Goal: Navigation & Orientation: Find specific page/section

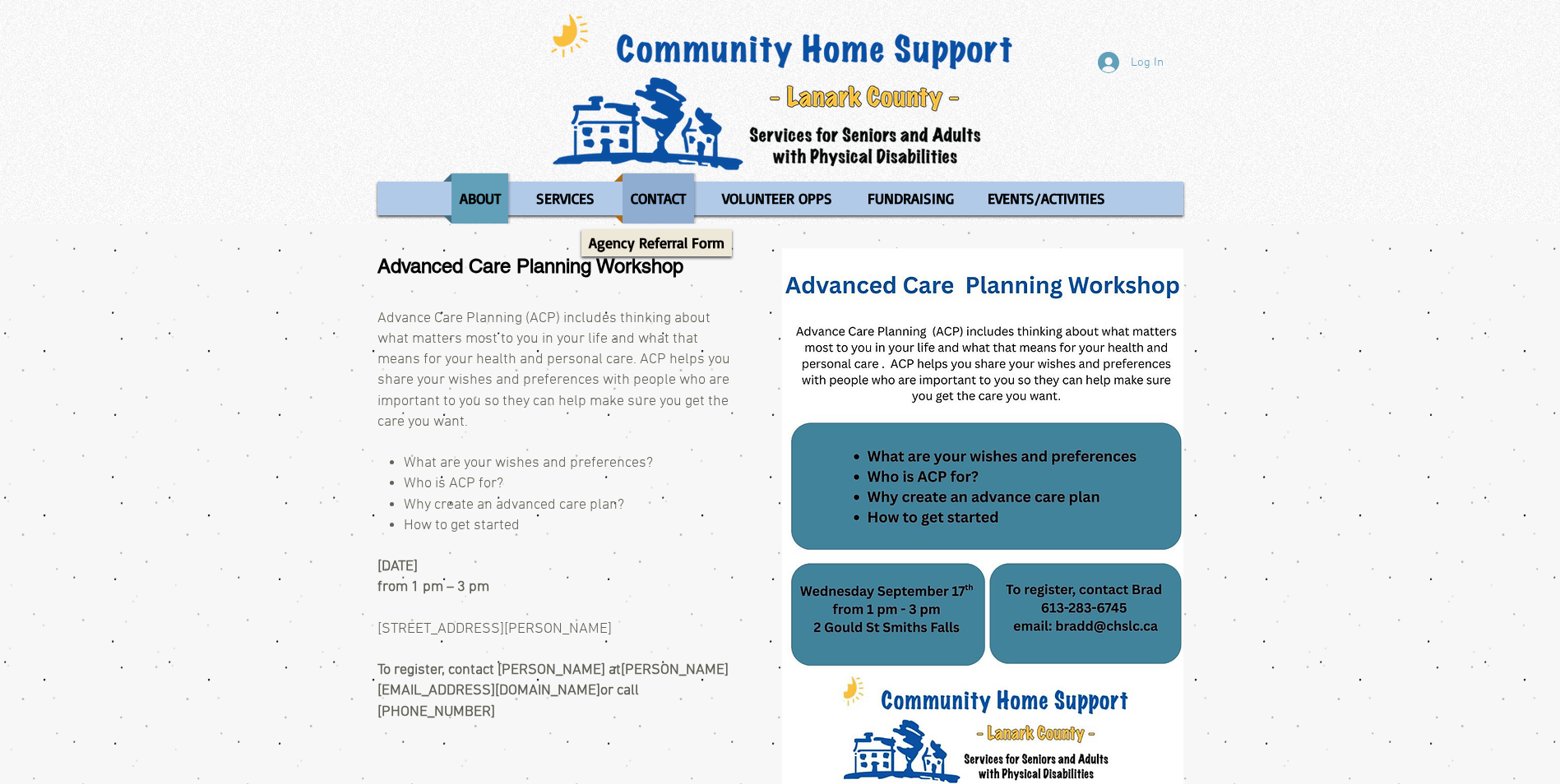
click at [644, 200] on p "CONTACT" at bounding box center [658, 198] width 70 height 50
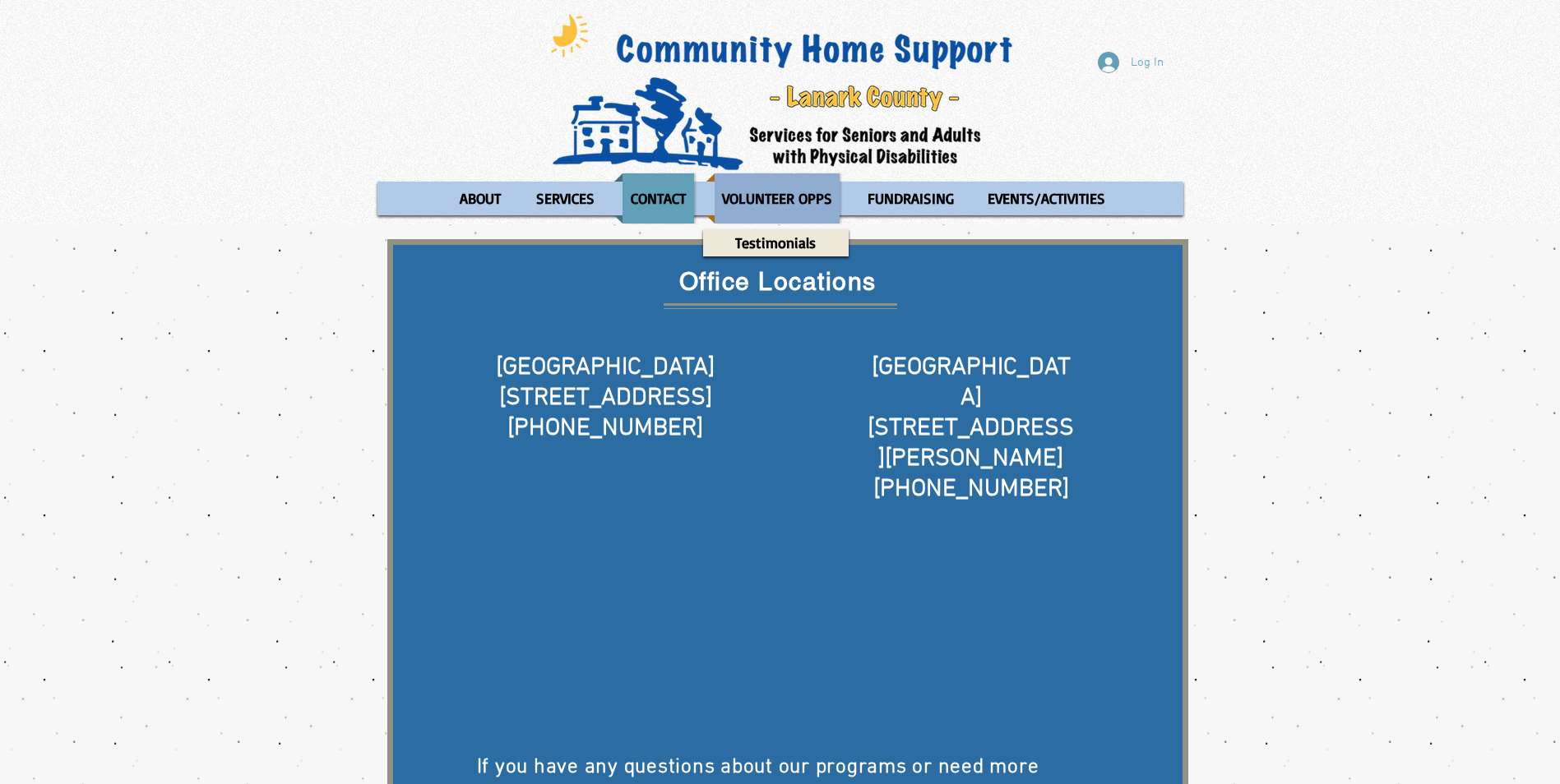
click at [794, 203] on p "VOLUNTEER OPPS" at bounding box center [776, 198] width 125 height 50
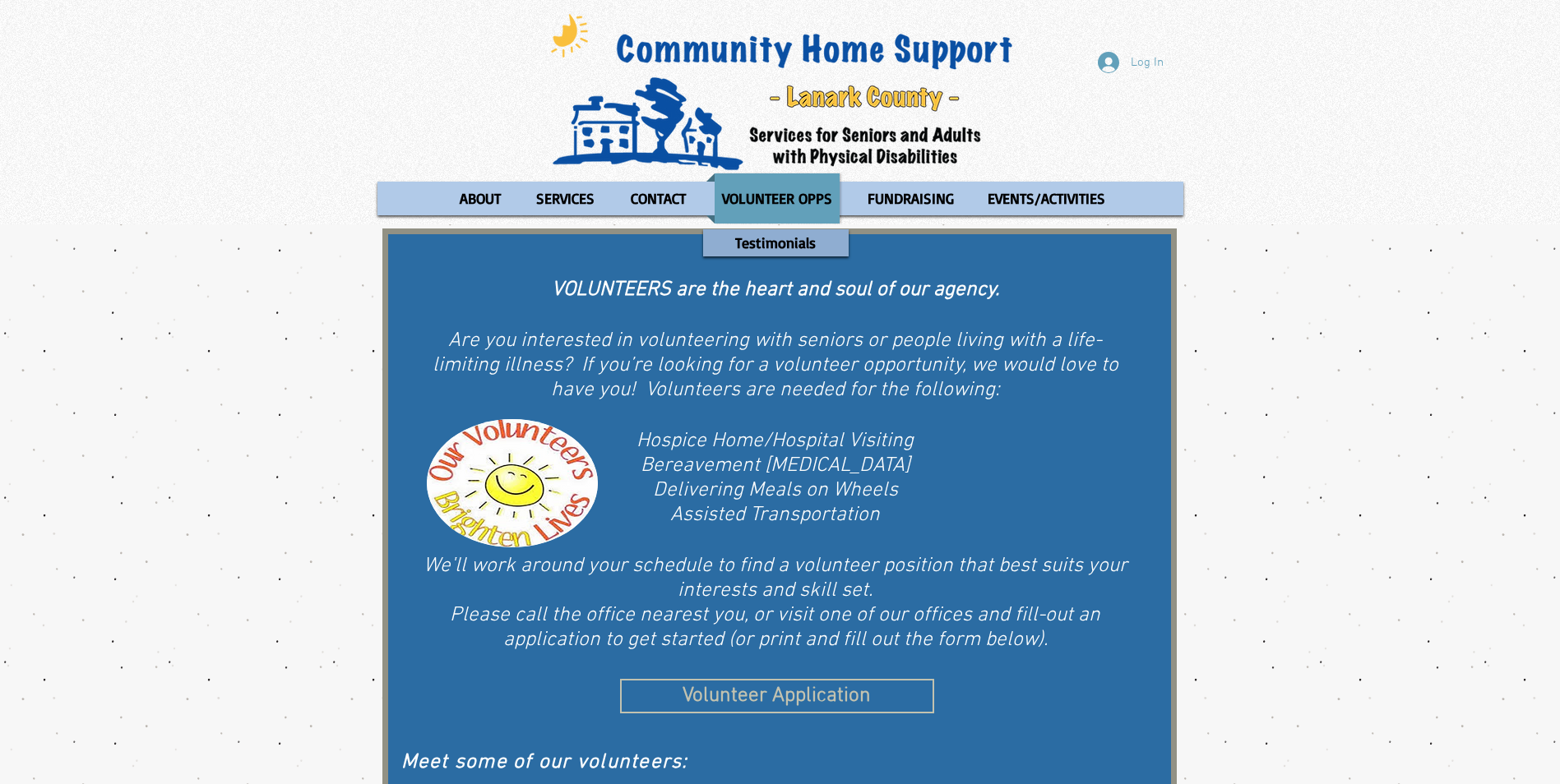
click at [761, 246] on p "Testimonials" at bounding box center [776, 243] width 95 height 27
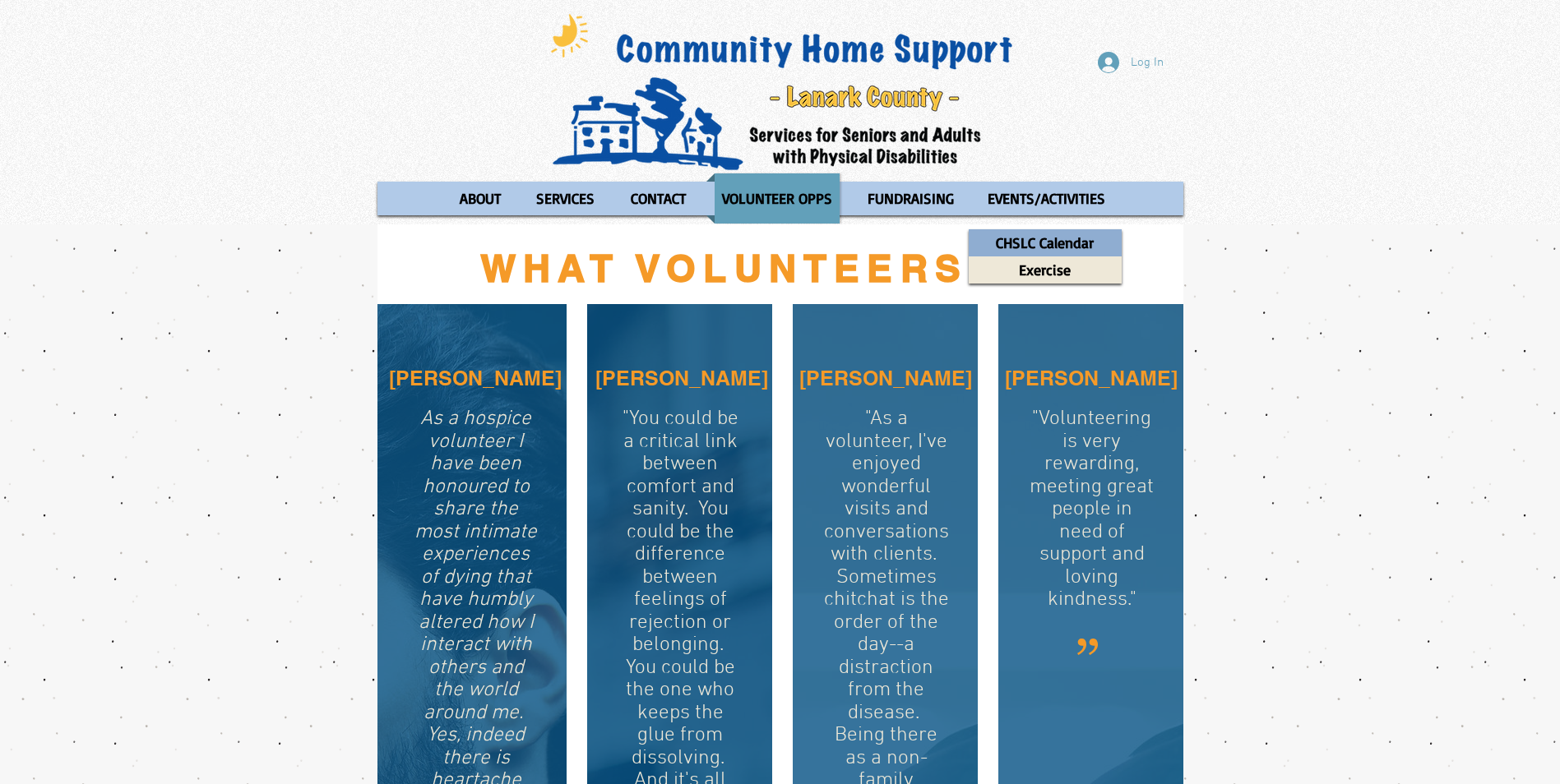
click at [1047, 242] on p "CHSLC Calendar" at bounding box center [1044, 243] width 112 height 27
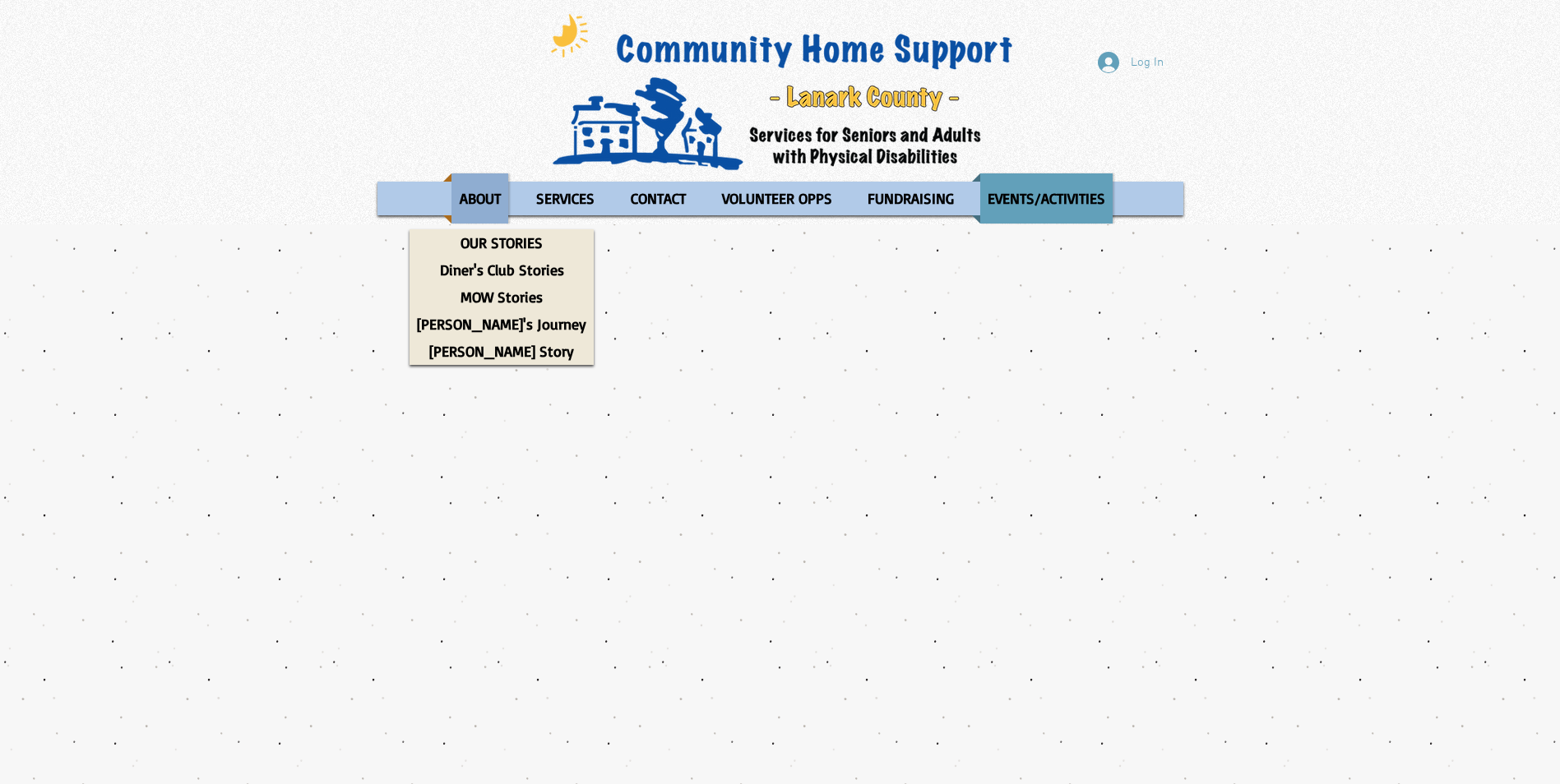
click at [484, 198] on p "ABOUT" at bounding box center [480, 198] width 56 height 50
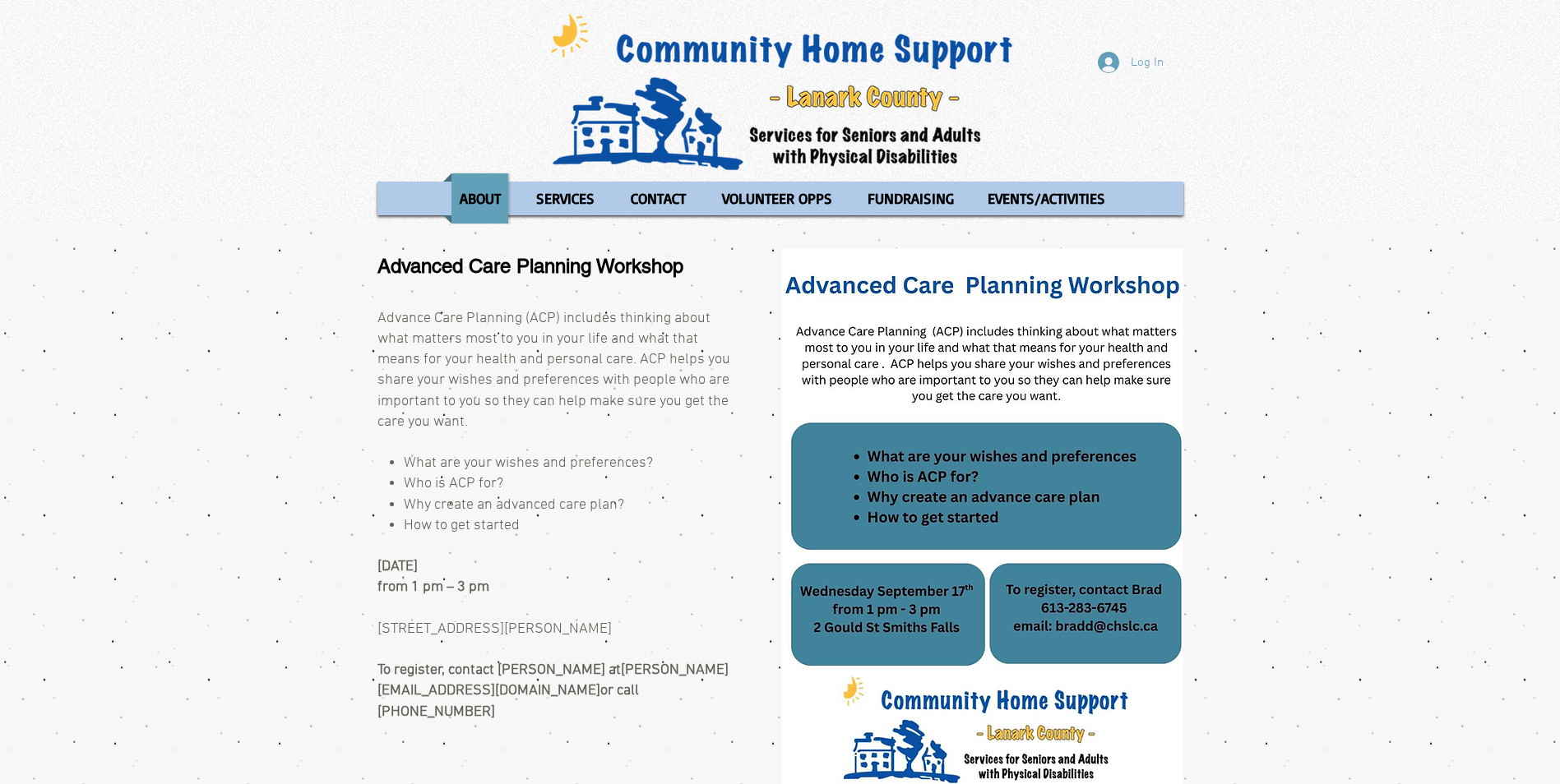
click at [484, 198] on p "ABOUT" at bounding box center [480, 198] width 56 height 50
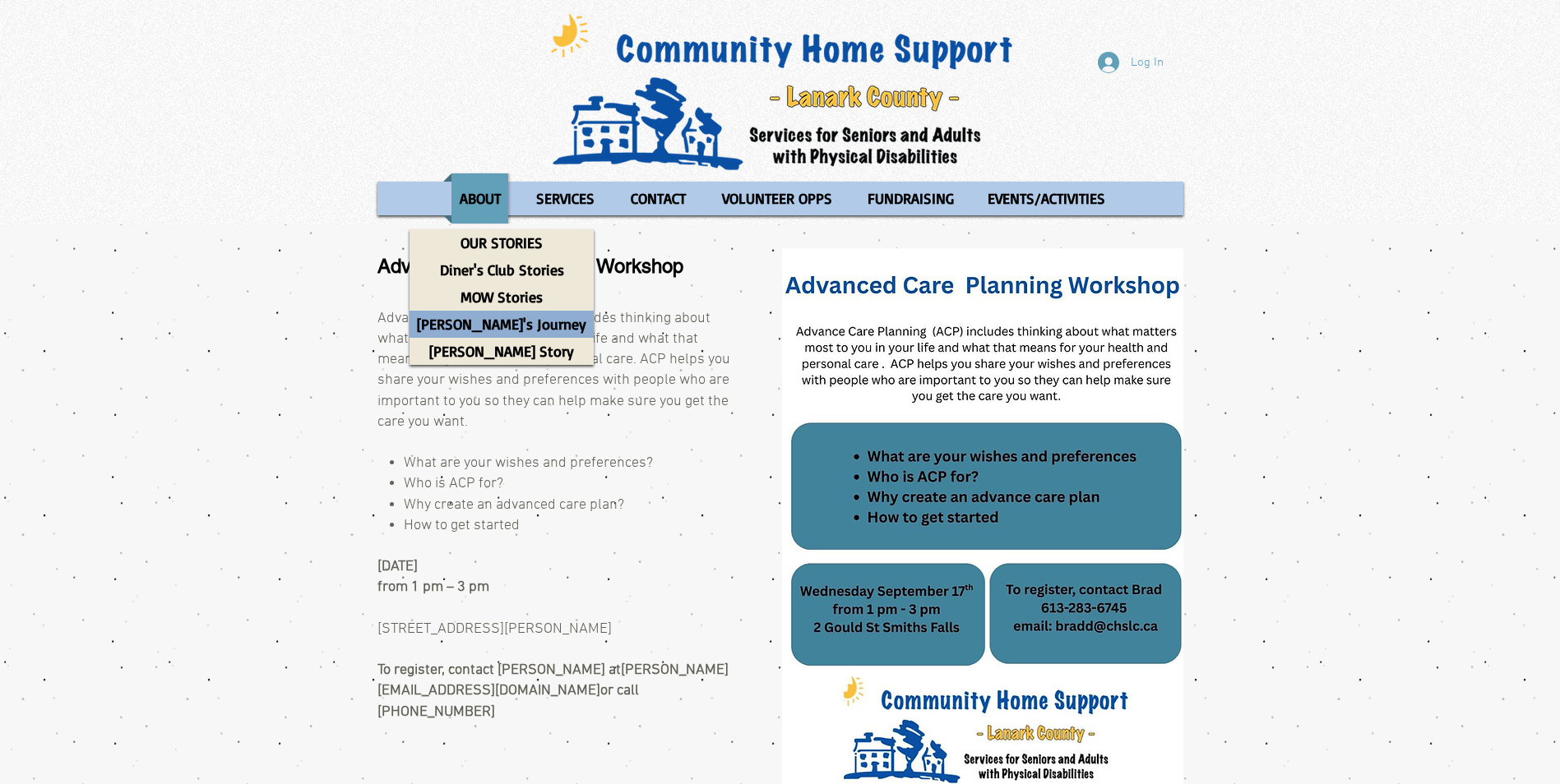
click at [465, 326] on p "[PERSON_NAME]'s Journey" at bounding box center [501, 324] width 184 height 27
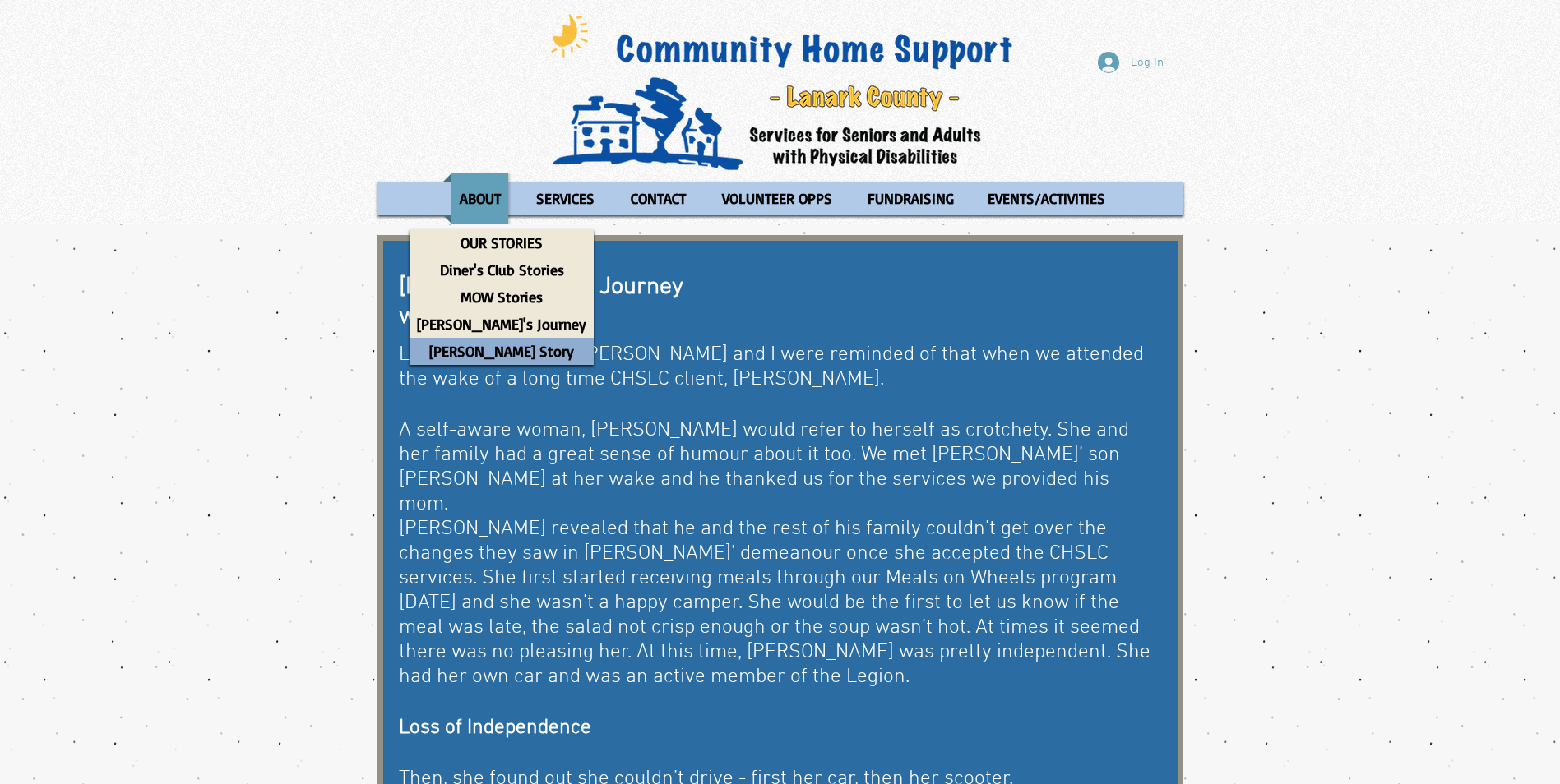
click at [481, 354] on p "[PERSON_NAME] Story" at bounding box center [502, 351] width 160 height 27
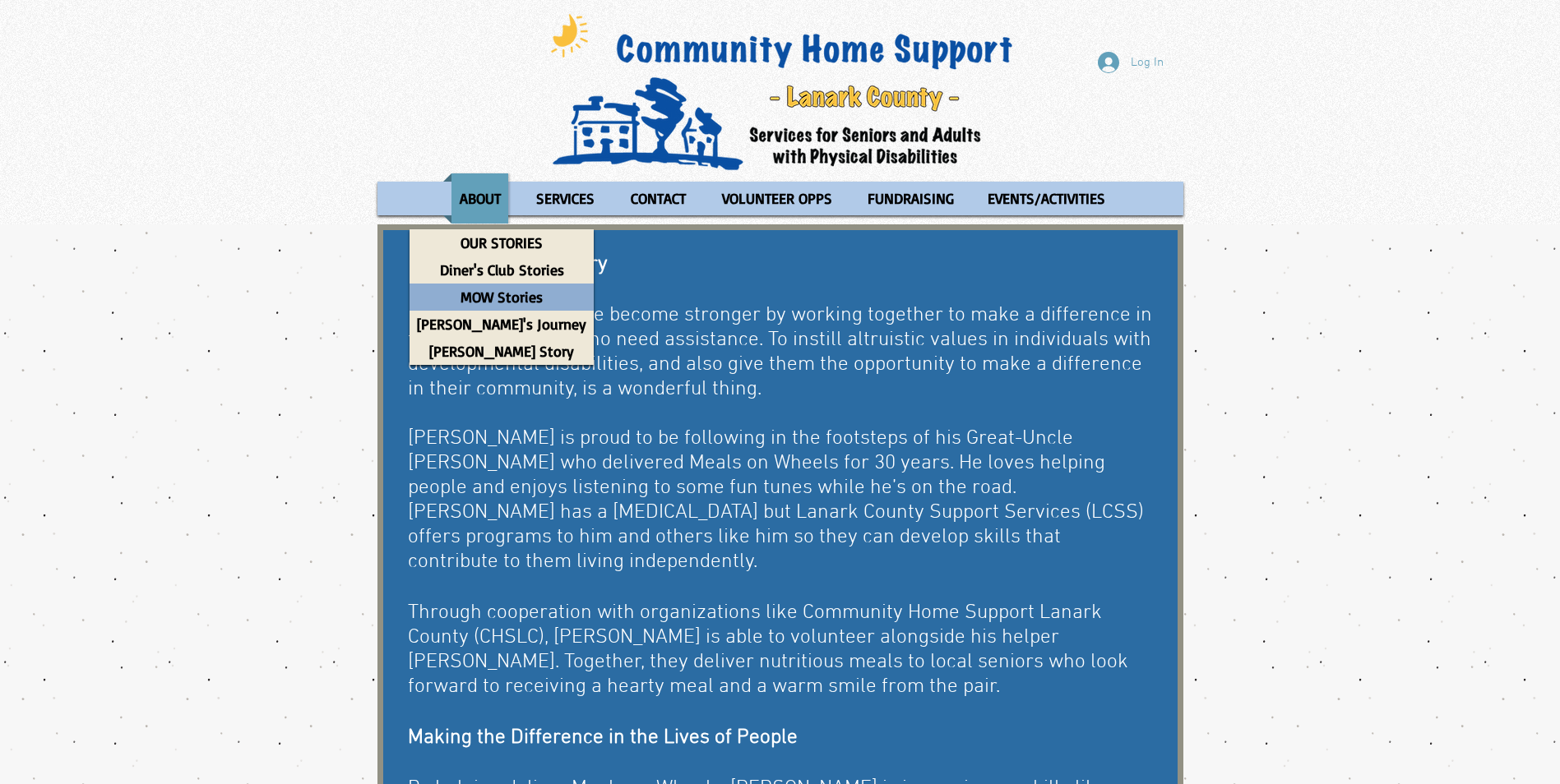
click at [490, 300] on p "MOW Stories" at bounding box center [502, 297] width 97 height 27
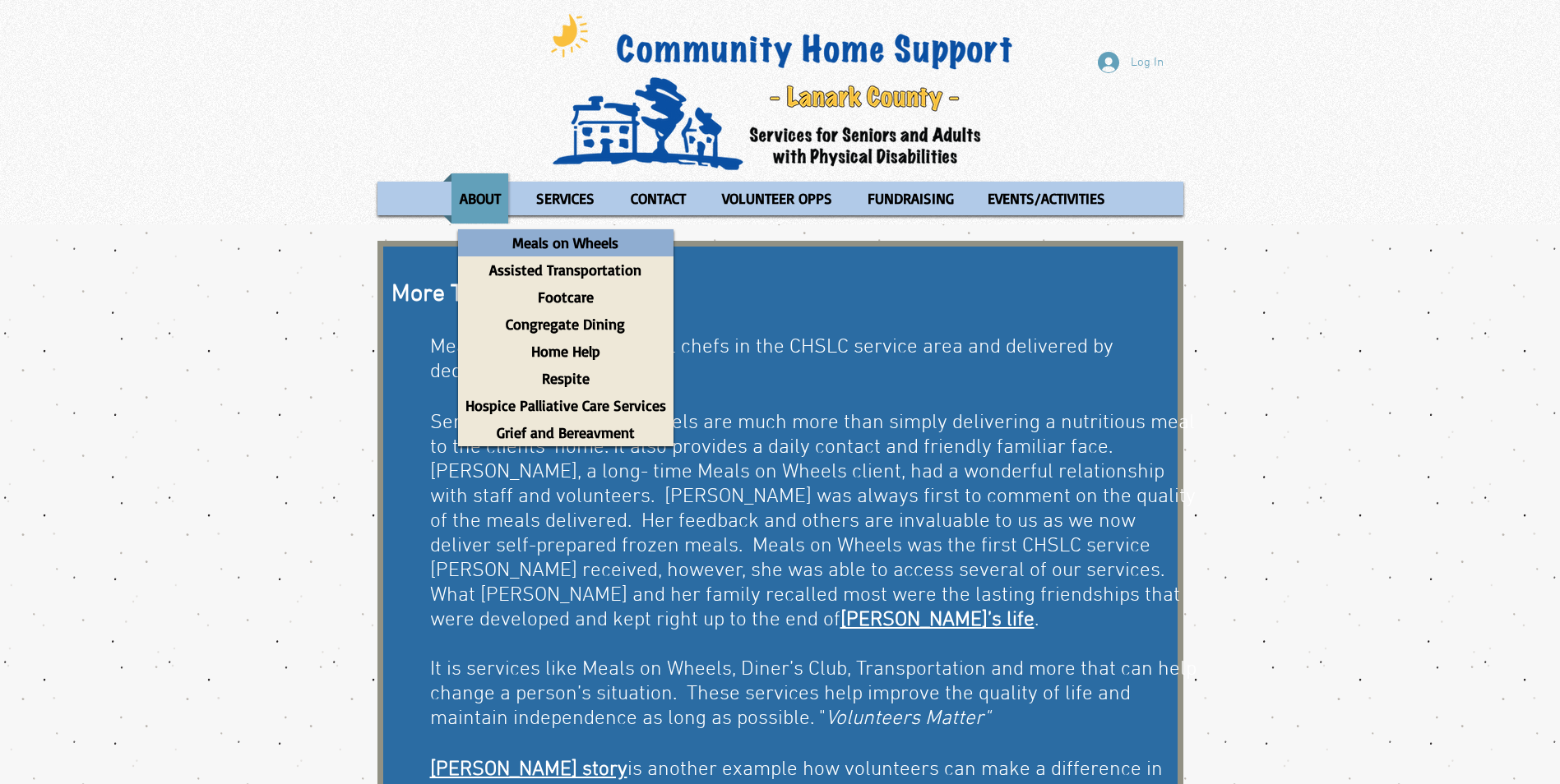
click at [592, 248] on p "Meals on Wheels" at bounding box center [565, 243] width 121 height 27
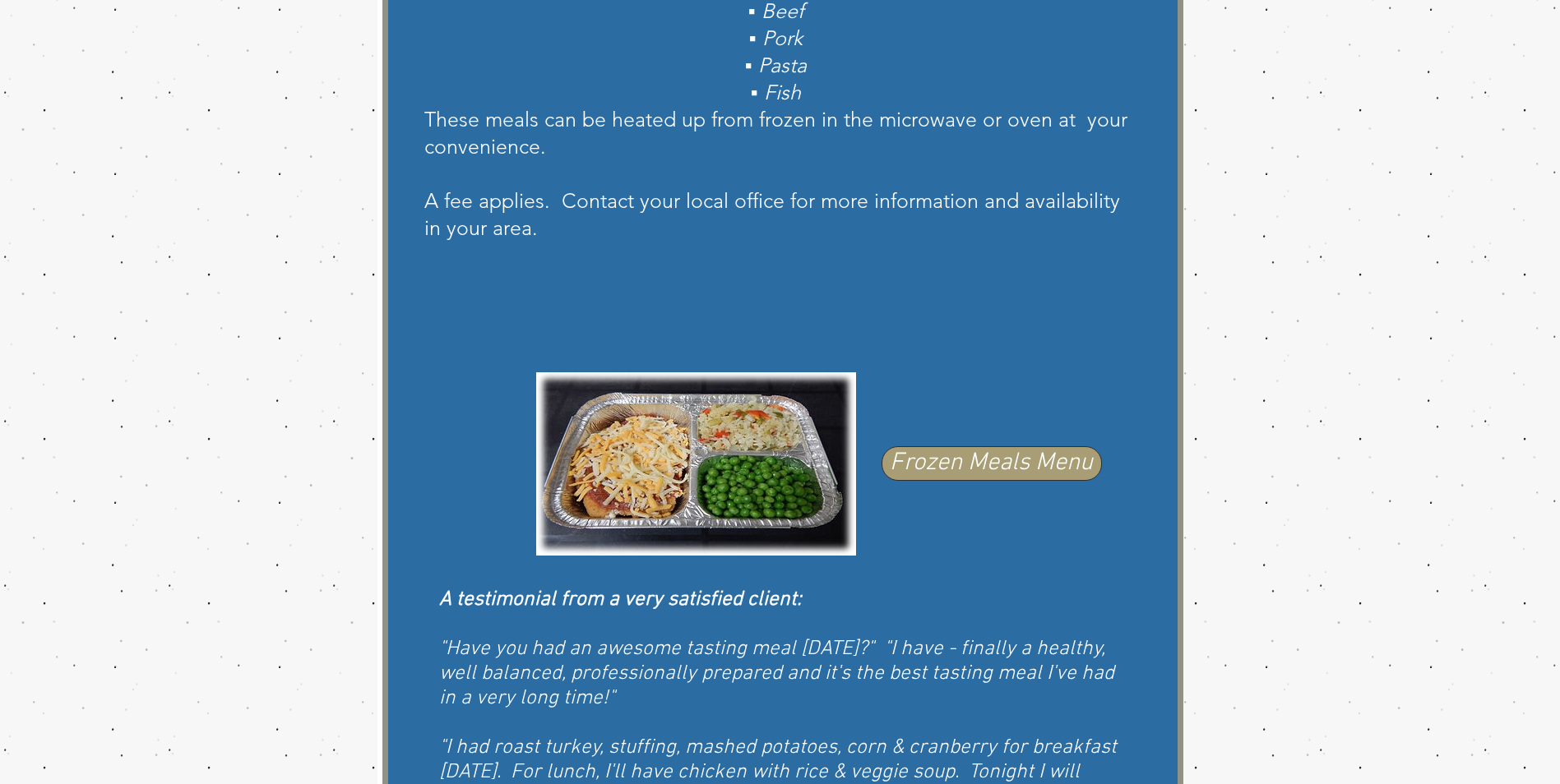
scroll to position [739, 0]
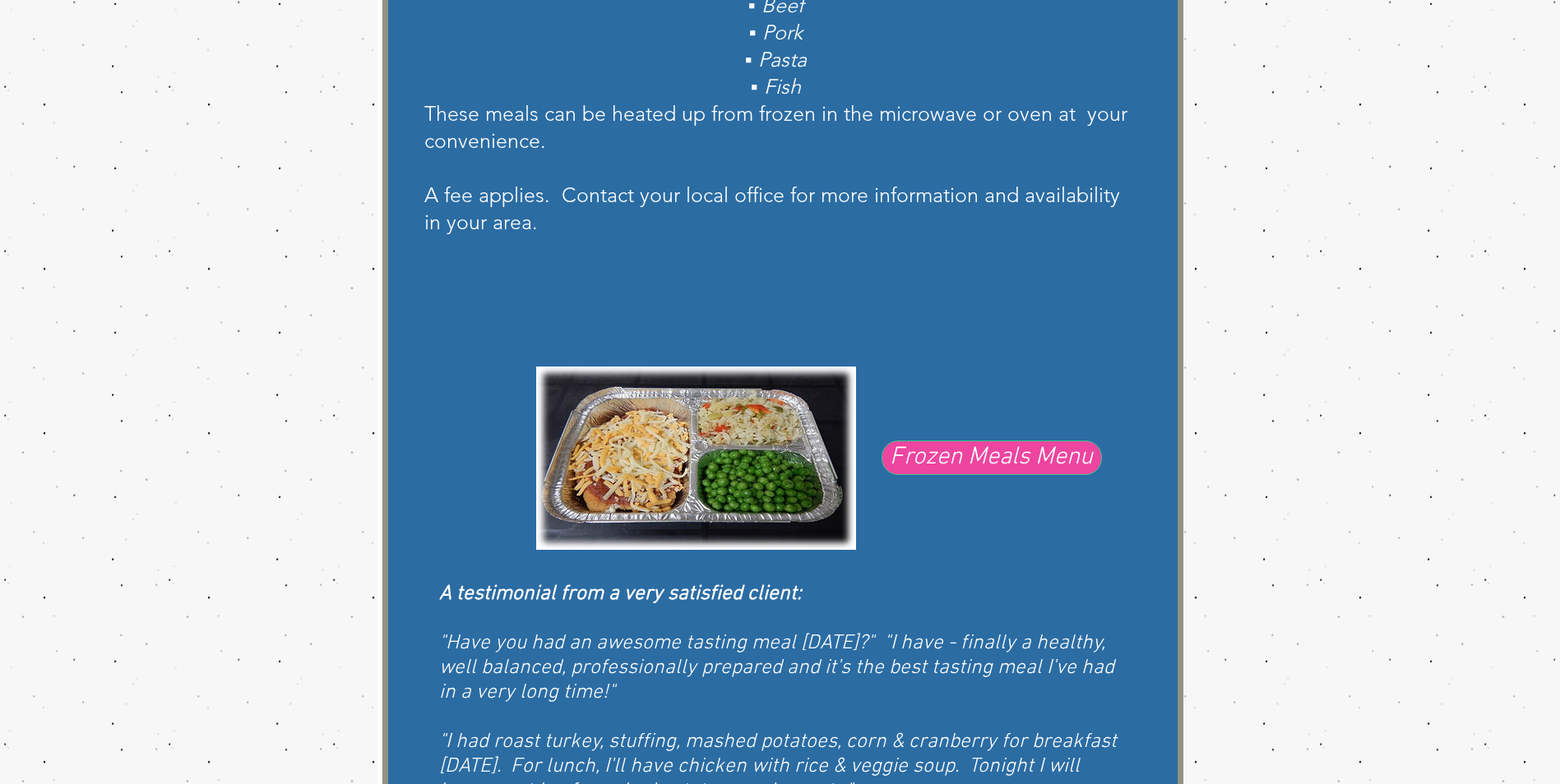
click at [954, 459] on span "Frozen Meals Menu" at bounding box center [991, 457] width 203 height 34
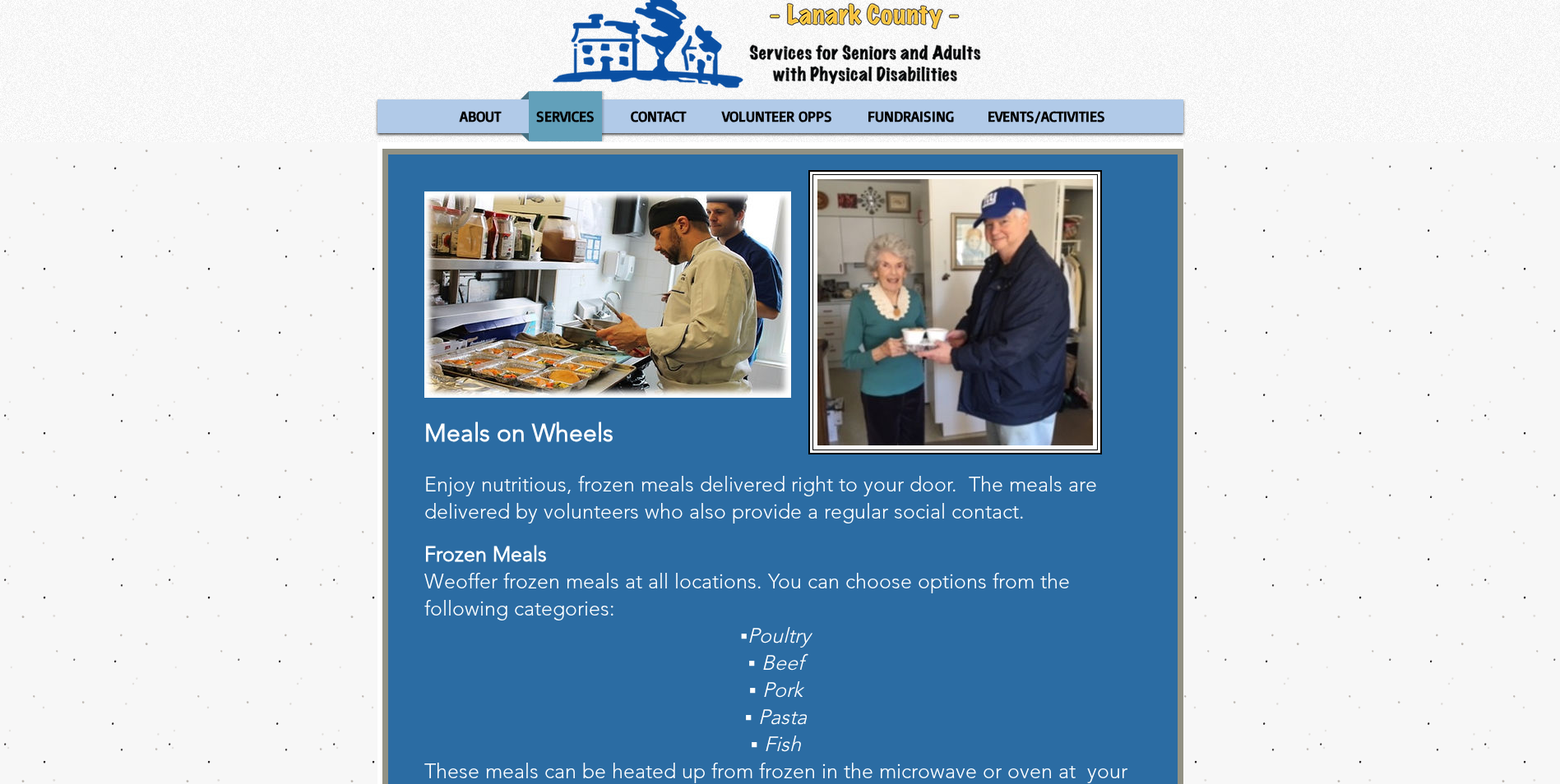
scroll to position [0, 0]
